Goal: Find specific page/section: Find specific page/section

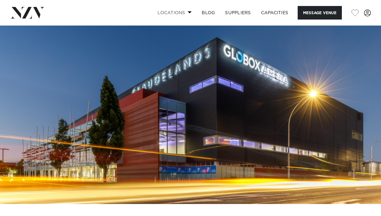
click at [188, 11] on span at bounding box center [190, 12] width 4 height 2
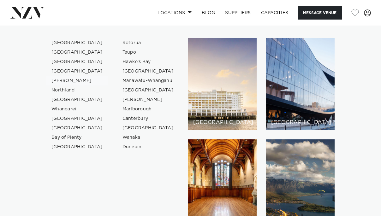
click at [63, 79] on link "[PERSON_NAME]" at bounding box center [77, 80] width 62 height 9
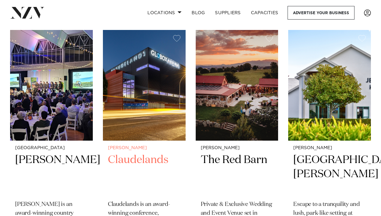
click at [132, 153] on h2 "Claudelands" at bounding box center [144, 174] width 73 height 43
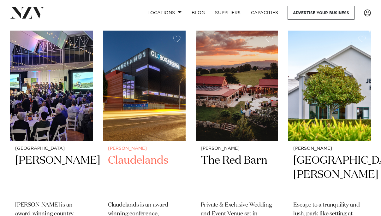
scroll to position [487, 0]
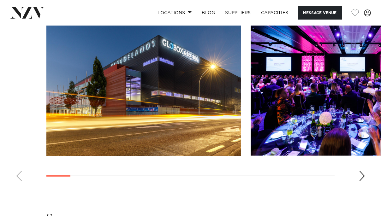
scroll to position [688, 0]
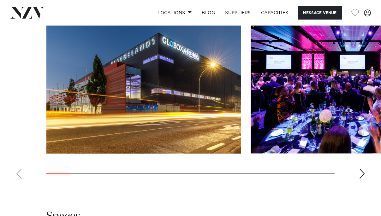
click at [361, 174] on div "Next slide" at bounding box center [362, 174] width 6 height 10
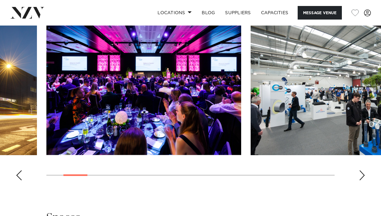
click at [364, 176] on div "Next slide" at bounding box center [362, 176] width 6 height 10
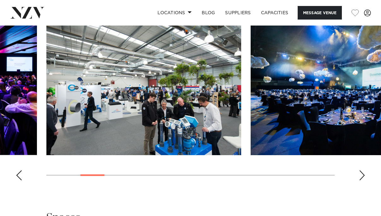
click at [364, 176] on div "Next slide" at bounding box center [362, 176] width 6 height 10
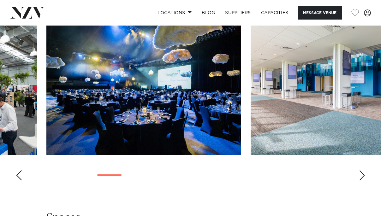
click at [364, 176] on div "Next slide" at bounding box center [362, 176] width 6 height 10
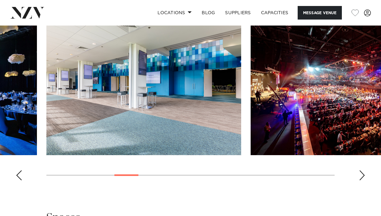
click at [364, 176] on div "Next slide" at bounding box center [362, 176] width 6 height 10
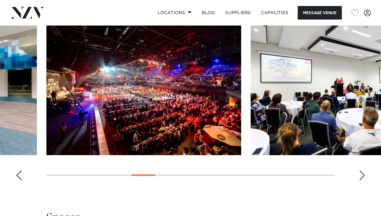
click at [364, 176] on div "Next slide" at bounding box center [362, 176] width 6 height 10
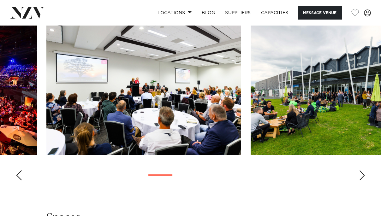
click at [364, 176] on div "Next slide" at bounding box center [362, 176] width 6 height 10
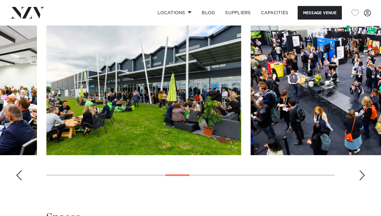
click at [364, 176] on div "Next slide" at bounding box center [362, 176] width 6 height 10
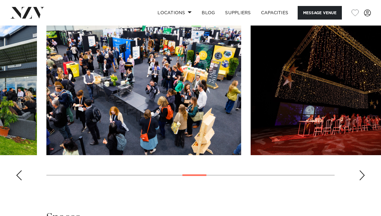
click at [364, 176] on div "Next slide" at bounding box center [362, 176] width 6 height 10
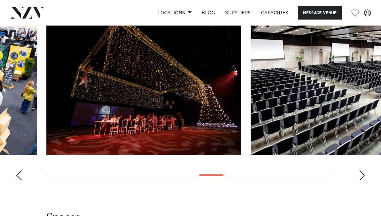
click at [362, 170] on swiper-container at bounding box center [190, 98] width 381 height 173
click at [362, 173] on div "Next slide" at bounding box center [362, 176] width 6 height 10
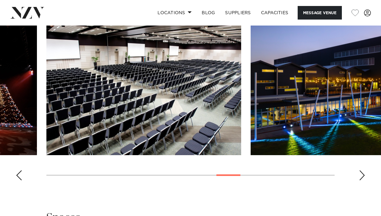
click at [362, 173] on div "Next slide" at bounding box center [362, 176] width 6 height 10
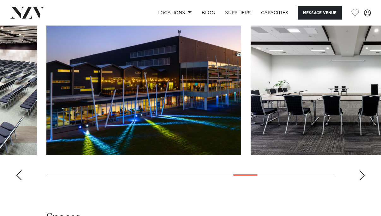
click at [362, 173] on div "Next slide" at bounding box center [362, 176] width 6 height 10
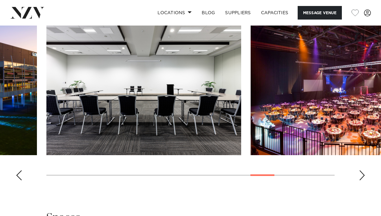
click at [362, 173] on div "Next slide" at bounding box center [362, 176] width 6 height 10
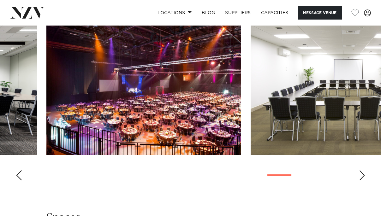
scroll to position [692, 0]
